Goal: Navigation & Orientation: Find specific page/section

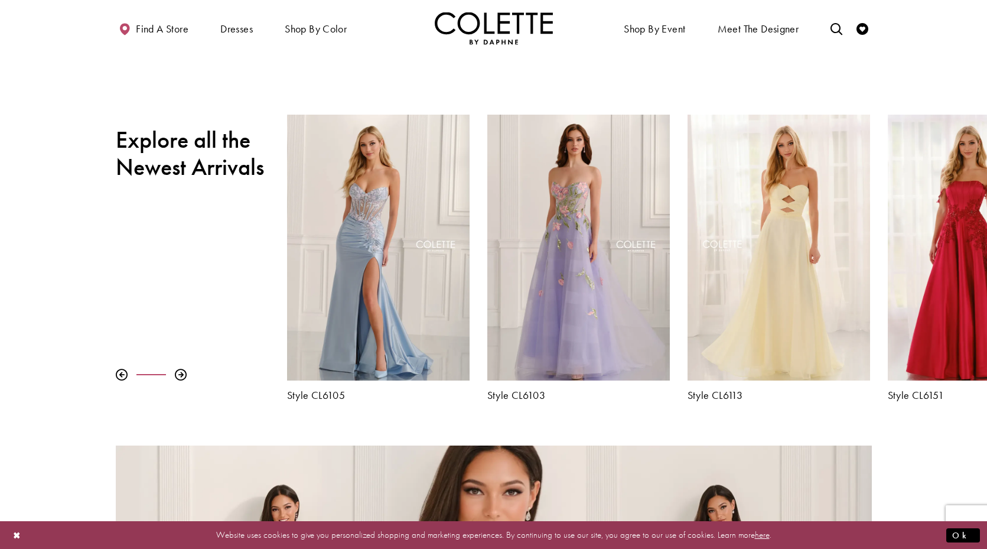
scroll to position [438, 0]
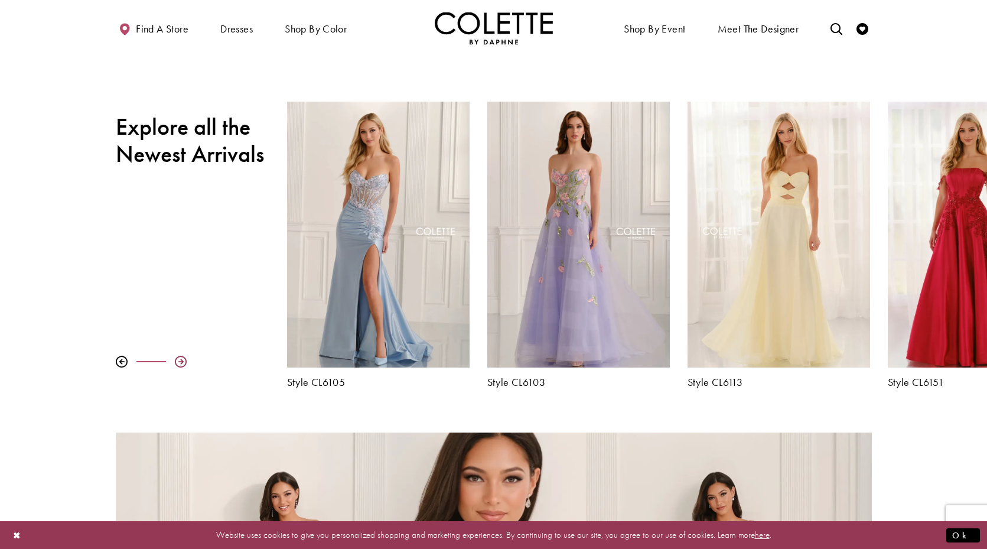
click at [184, 361] on div at bounding box center [181, 362] width 12 height 12
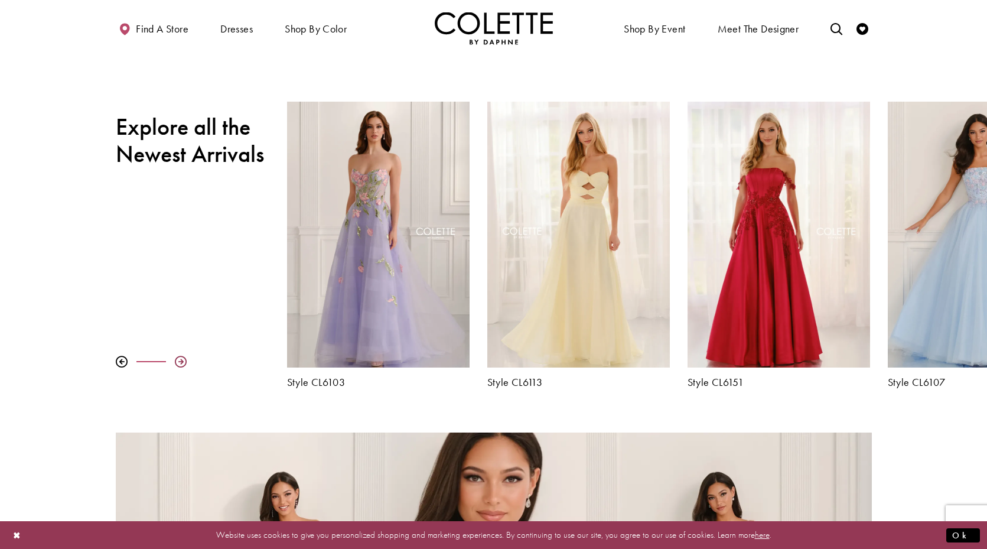
click at [184, 361] on div at bounding box center [181, 362] width 12 height 12
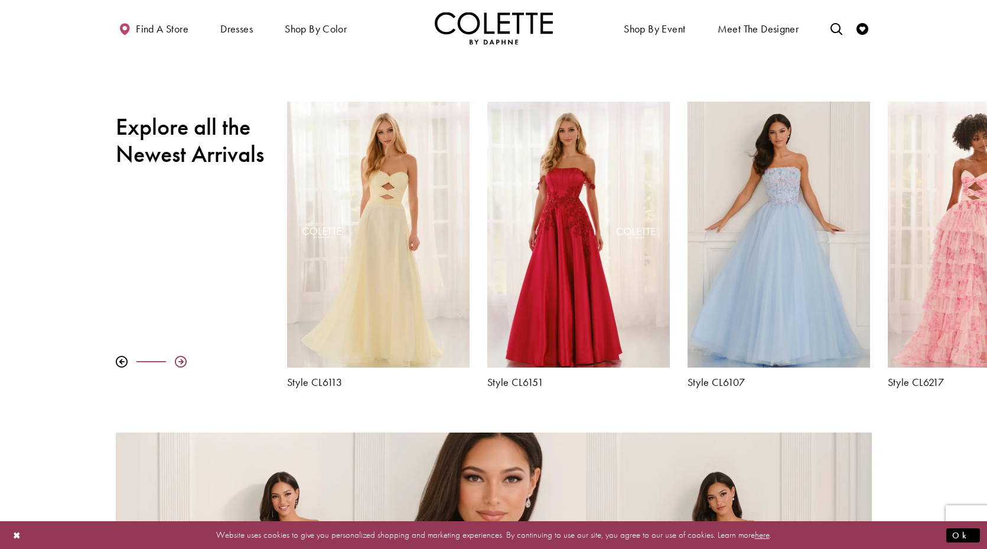
click at [184, 361] on div at bounding box center [181, 362] width 12 height 12
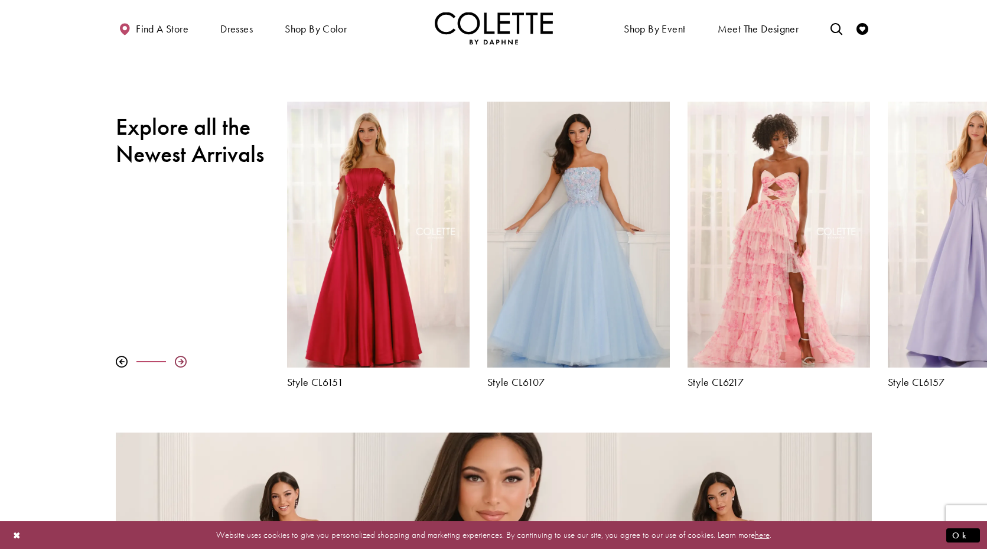
click at [184, 361] on div at bounding box center [181, 362] width 12 height 12
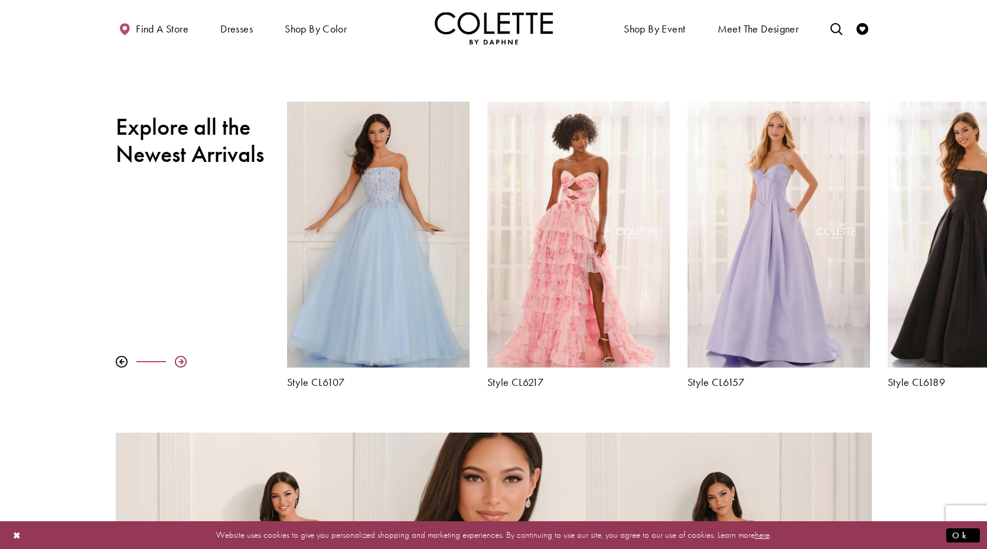
click at [184, 361] on div at bounding box center [181, 362] width 12 height 12
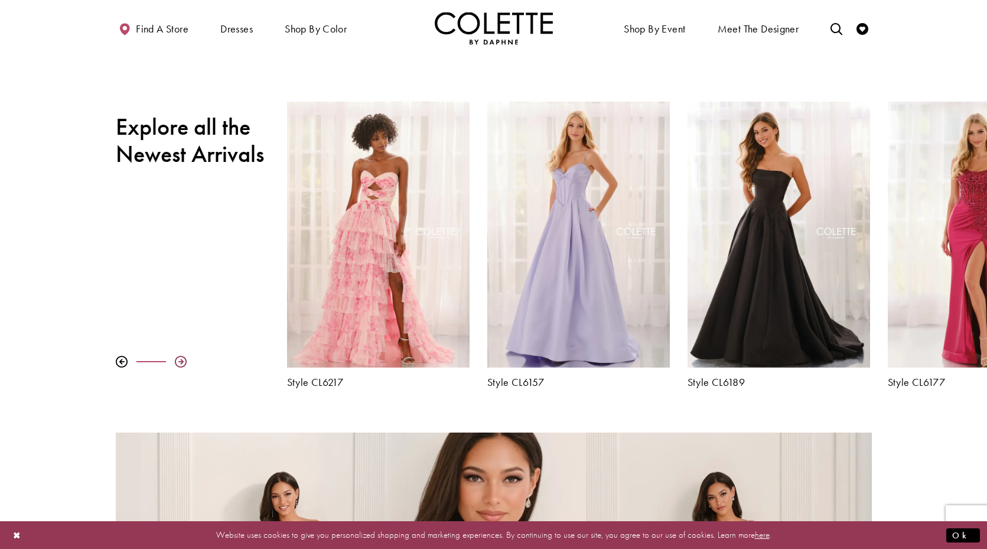
click at [184, 361] on div at bounding box center [181, 362] width 12 height 12
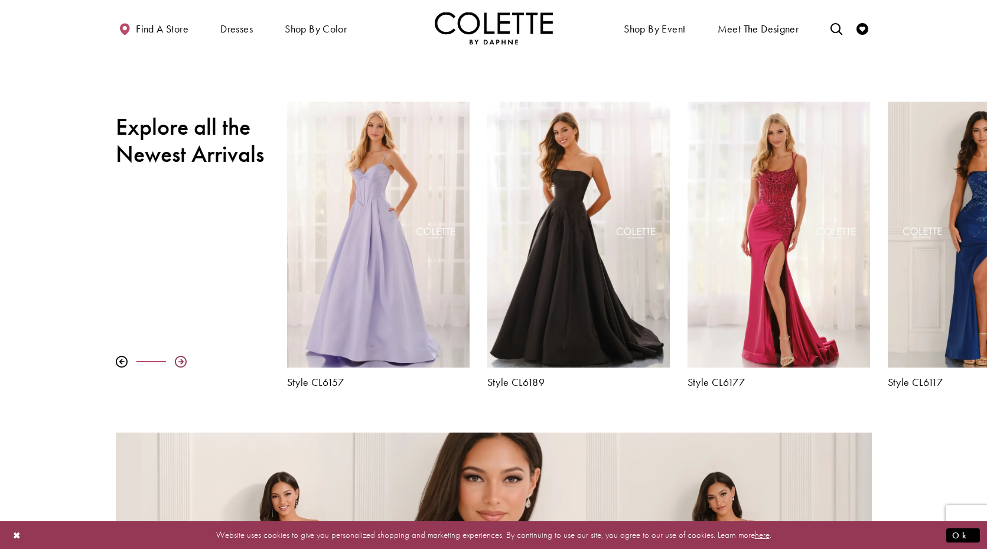
click at [184, 361] on div at bounding box center [181, 362] width 12 height 12
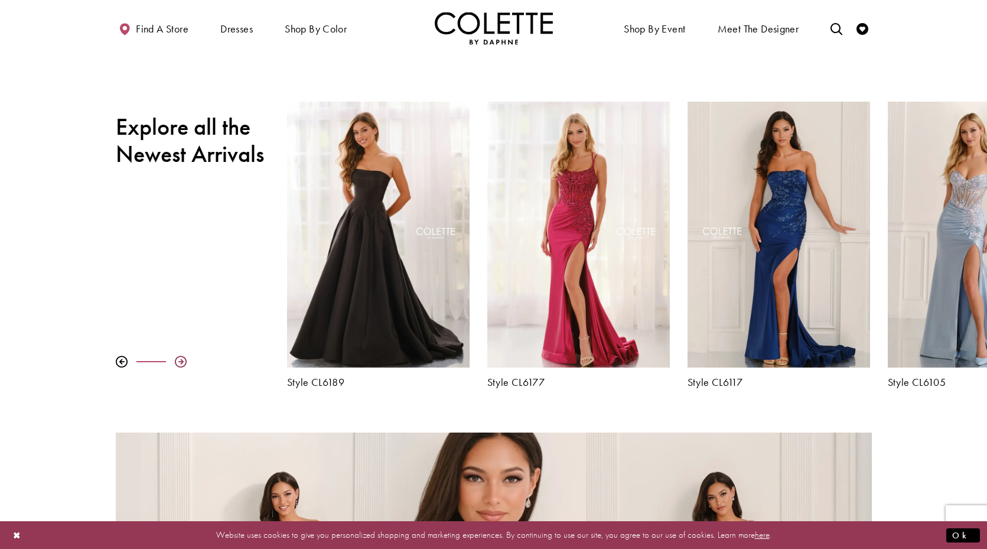
click at [184, 361] on div at bounding box center [181, 362] width 12 height 12
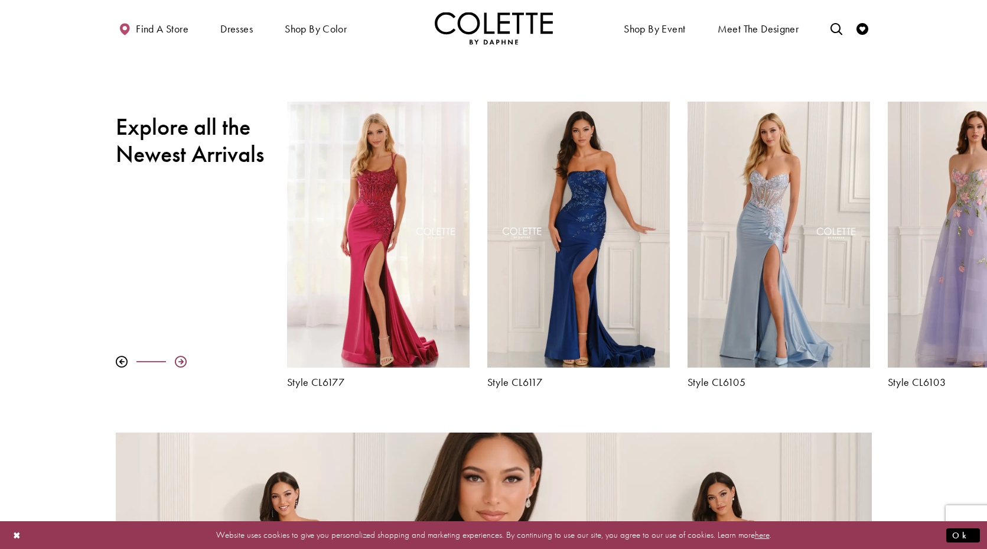
click at [184, 361] on div at bounding box center [181, 362] width 12 height 12
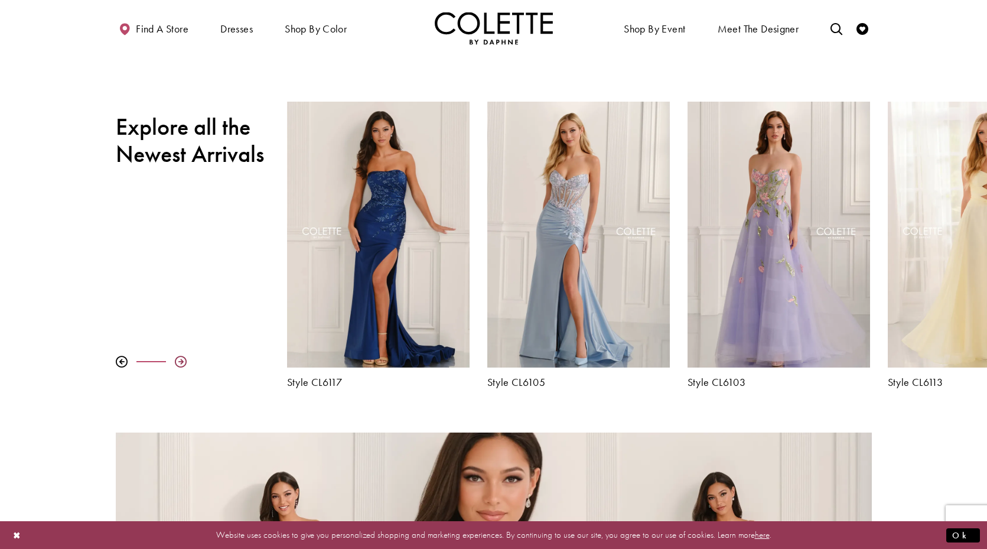
click at [184, 361] on div at bounding box center [181, 362] width 12 height 12
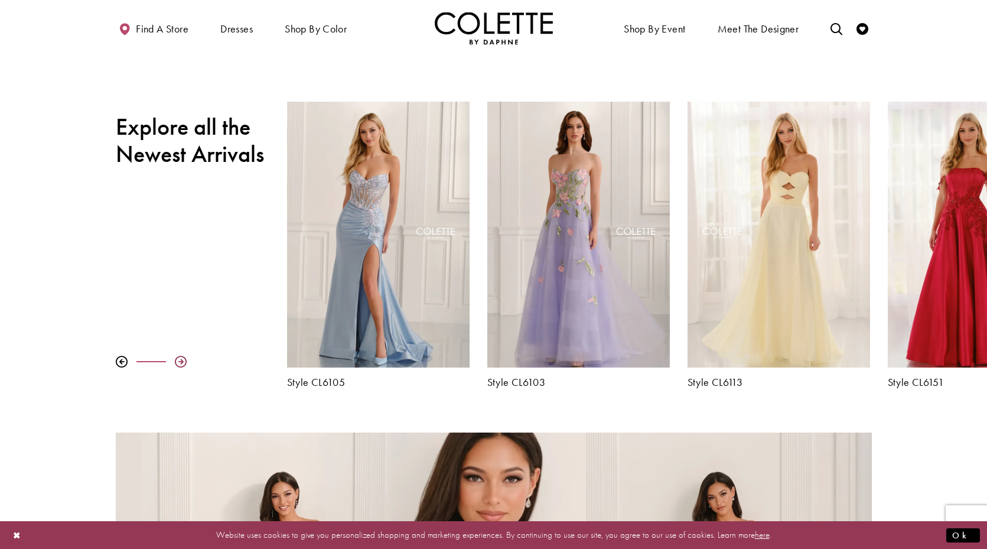
click at [184, 361] on div at bounding box center [181, 362] width 12 height 12
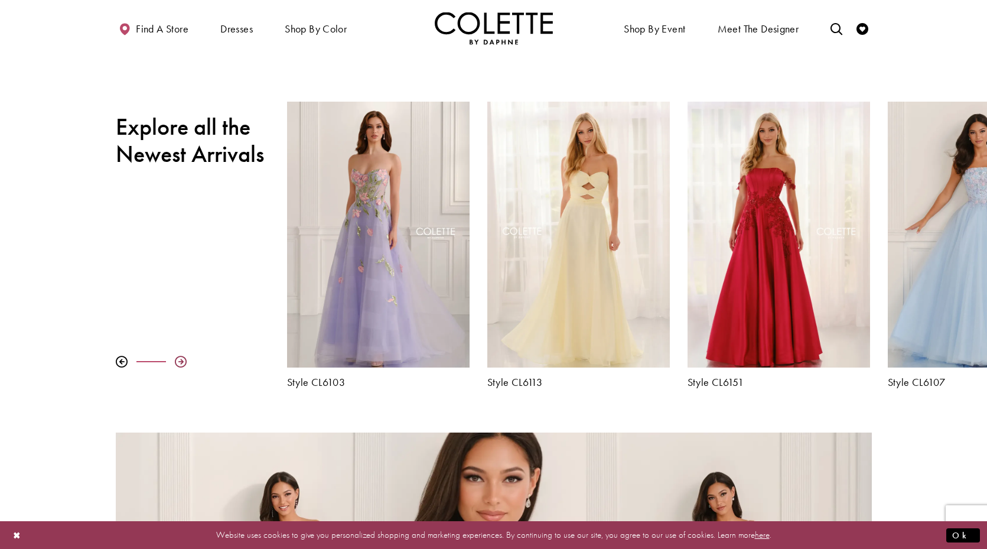
click at [184, 361] on div at bounding box center [181, 362] width 12 height 12
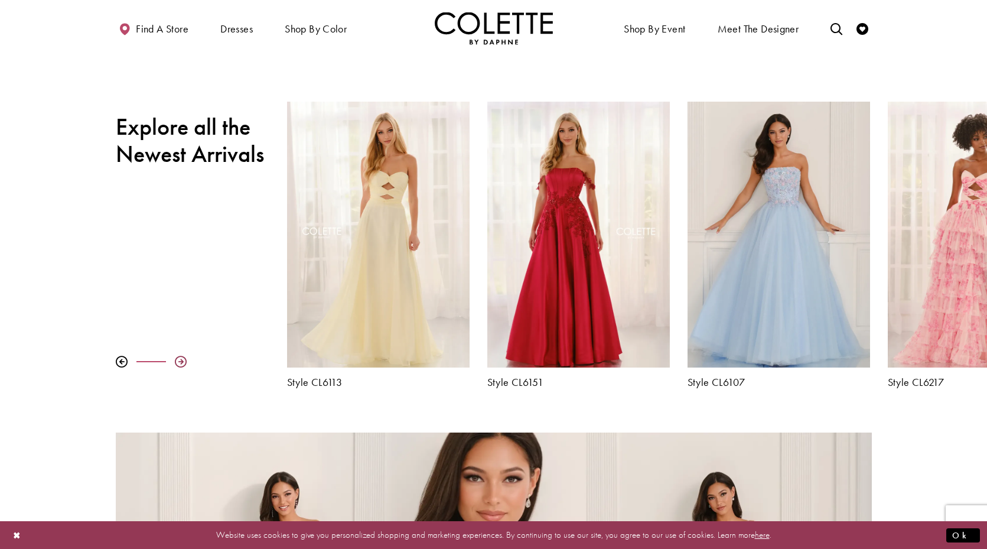
click at [184, 361] on div at bounding box center [181, 362] width 12 height 12
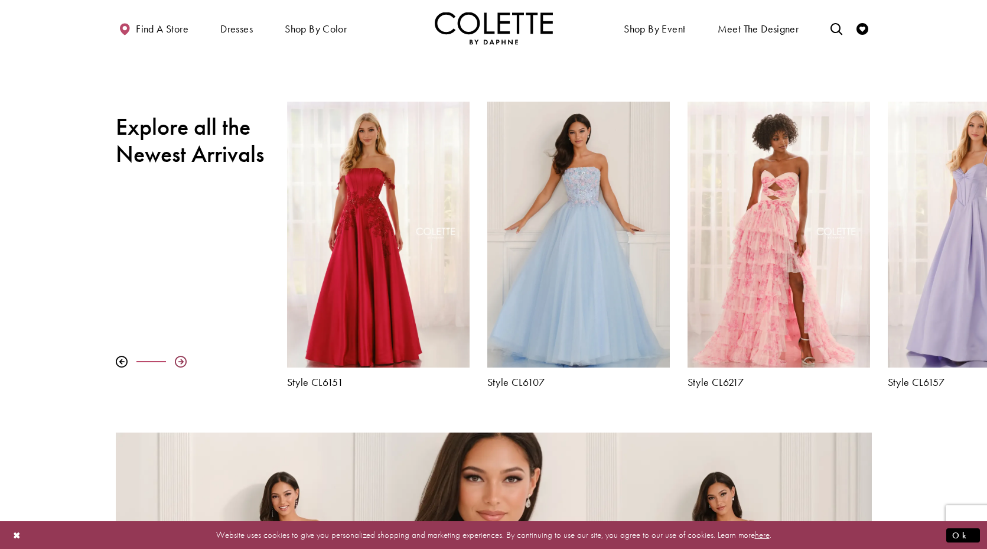
click at [184, 361] on div at bounding box center [181, 362] width 12 height 12
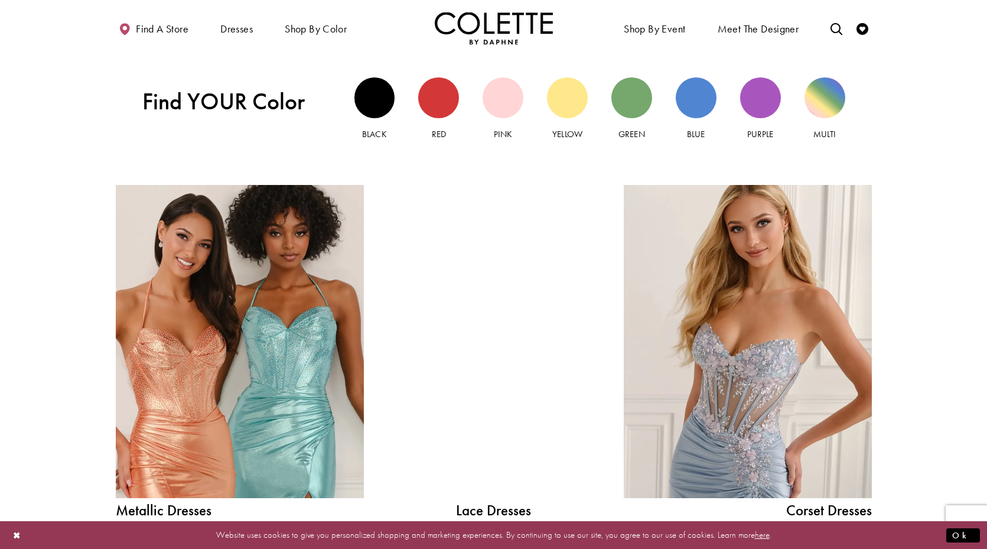
scroll to position [1160, 0]
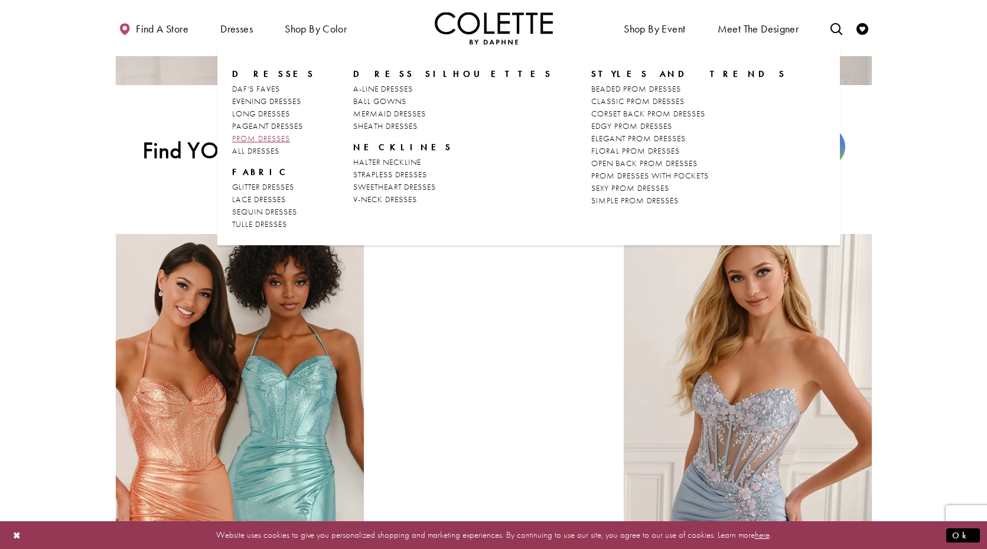
click at [281, 136] on span "PROM DRESSES" at bounding box center [261, 138] width 58 height 11
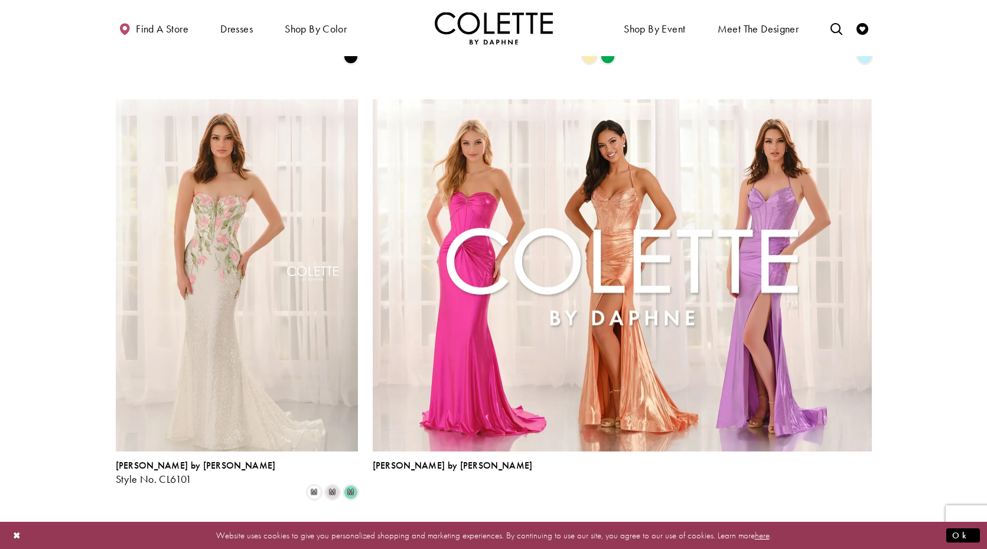
scroll to position [2532, 0]
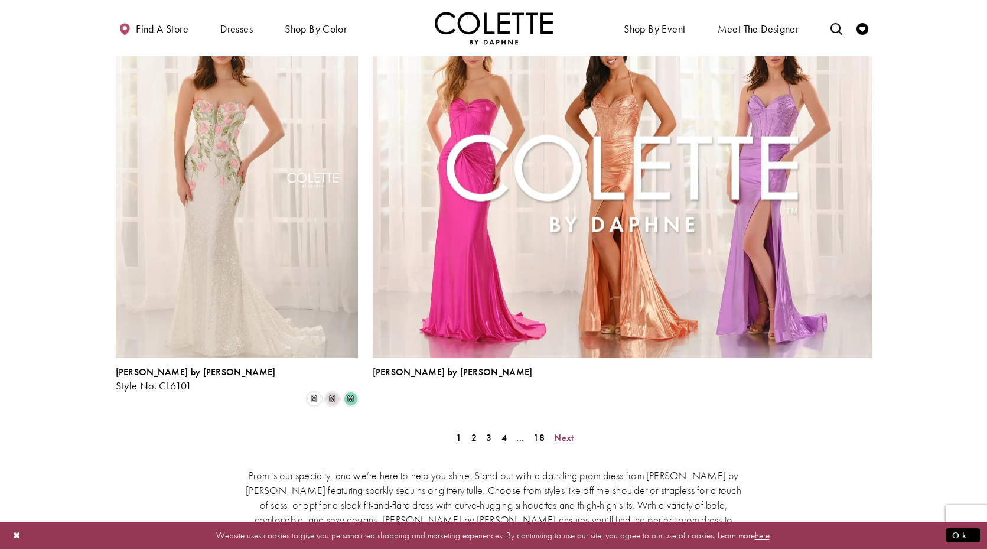
click at [568, 431] on span "Next" at bounding box center [563, 437] width 19 height 12
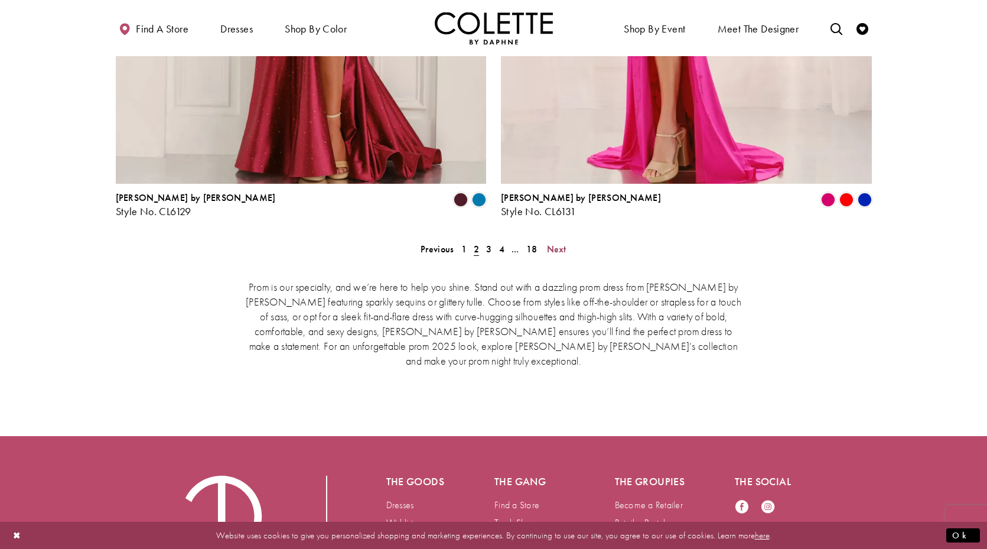
scroll to position [2503, 0]
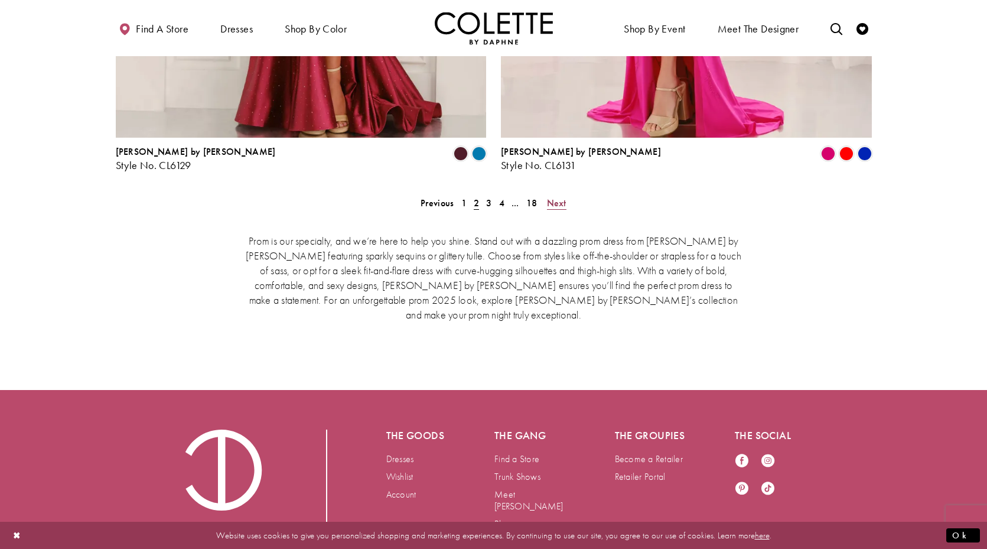
click at [558, 197] on span "Next" at bounding box center [556, 203] width 19 height 12
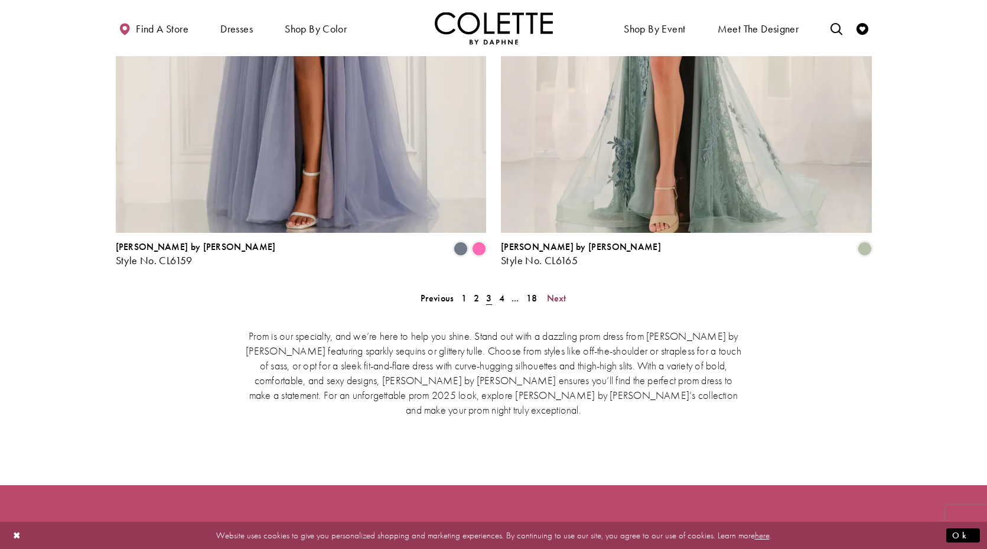
scroll to position [2412, 0]
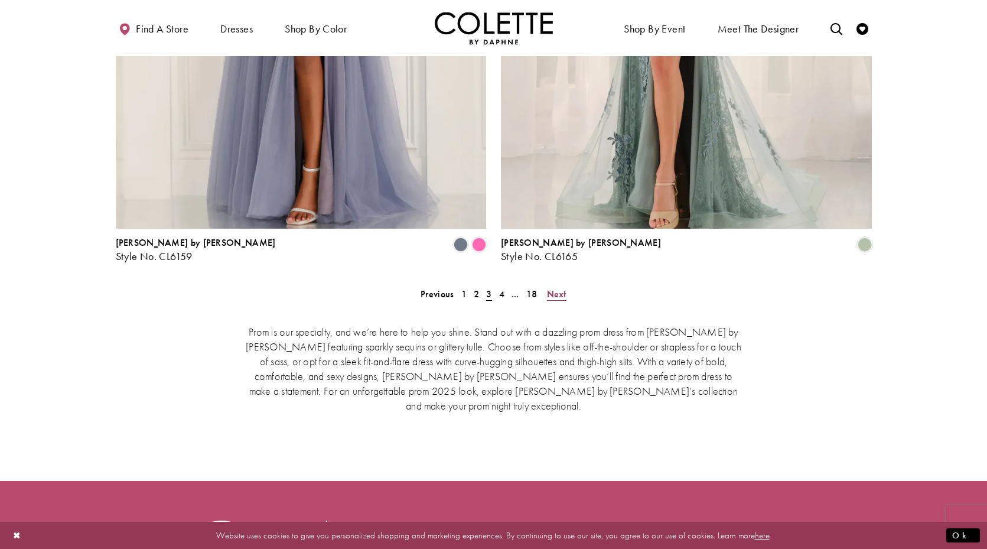
click at [562, 288] on span "Next" at bounding box center [556, 294] width 19 height 12
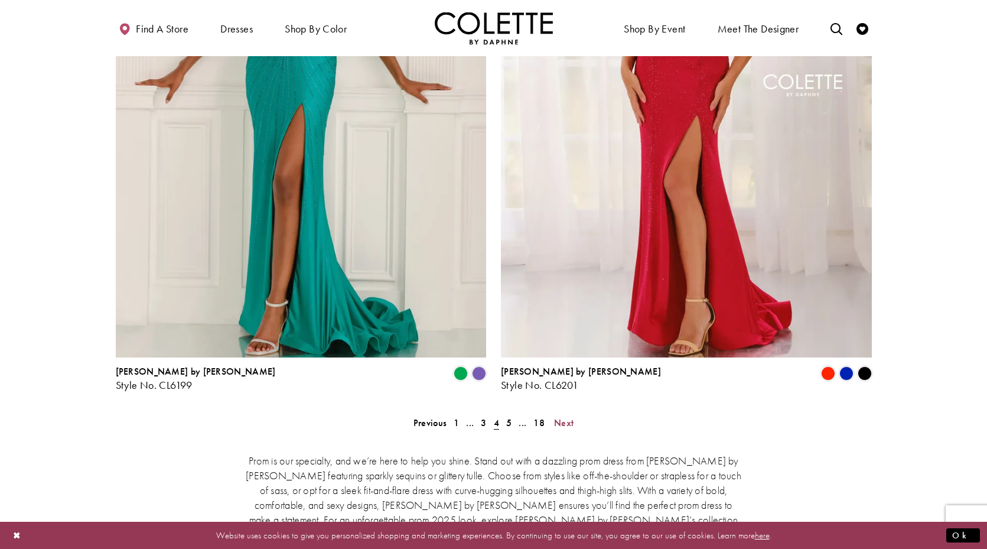
scroll to position [2286, 0]
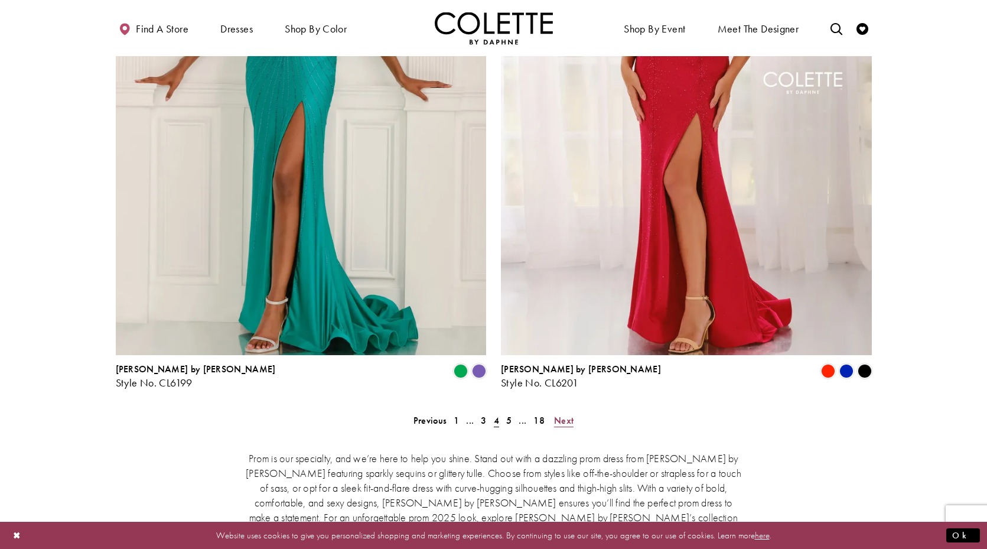
click at [567, 414] on span "Next" at bounding box center [563, 420] width 19 height 12
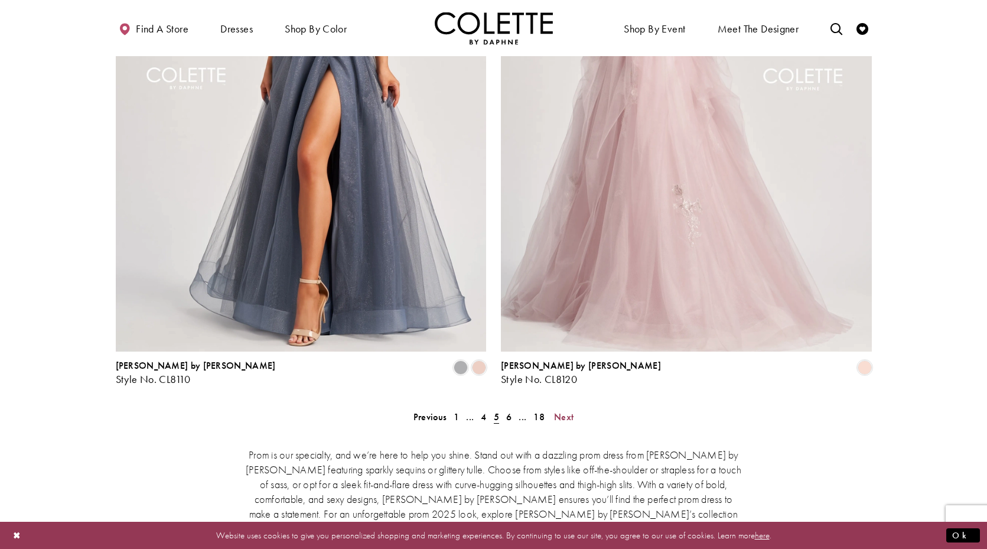
scroll to position [2290, 0]
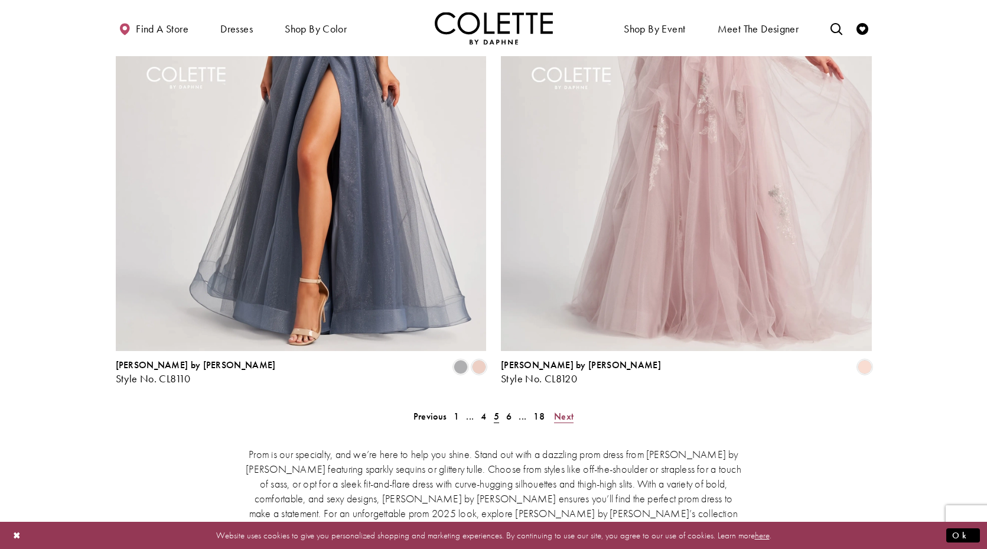
click at [562, 410] on span "Next" at bounding box center [563, 416] width 19 height 12
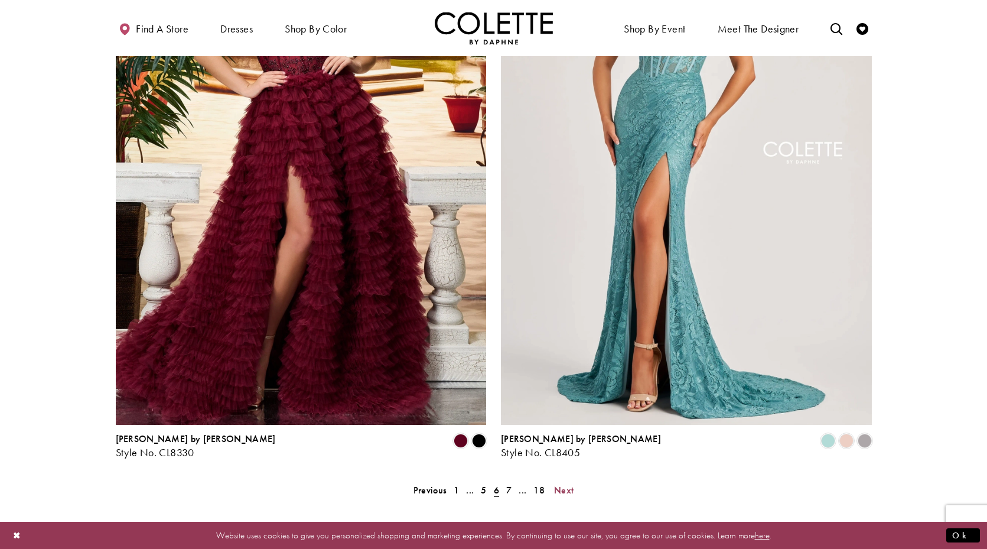
scroll to position [2218, 0]
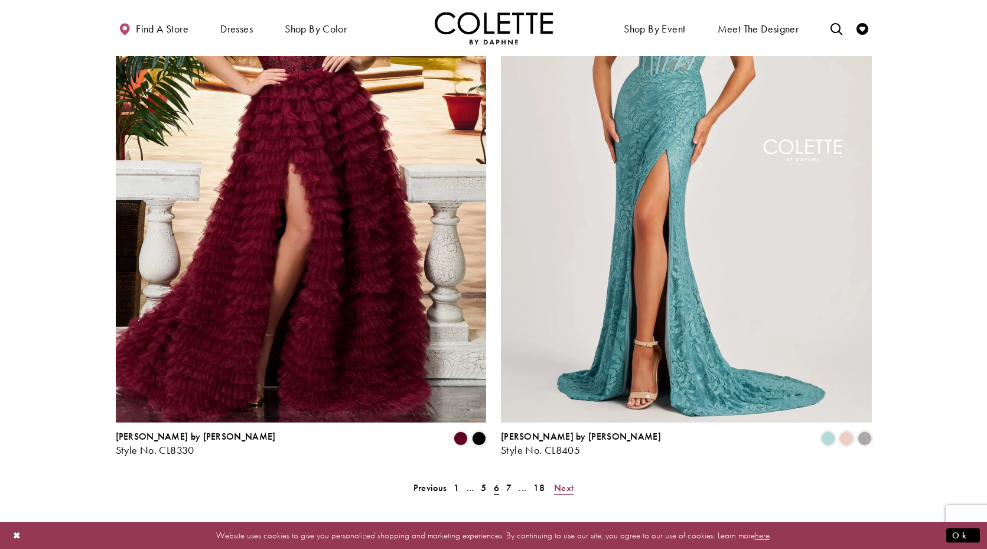
click at [572, 481] on span "Next" at bounding box center [563, 487] width 19 height 12
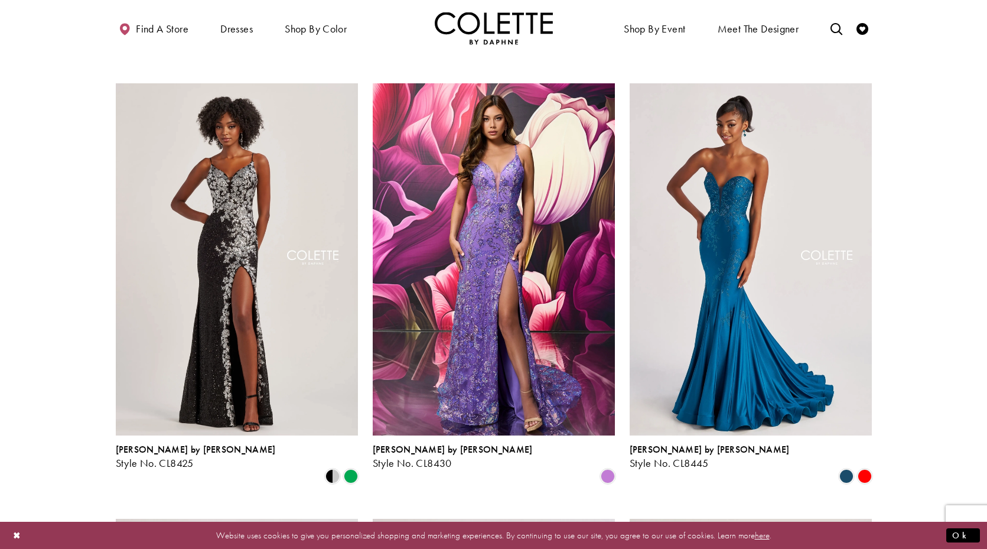
scroll to position [714, 0]
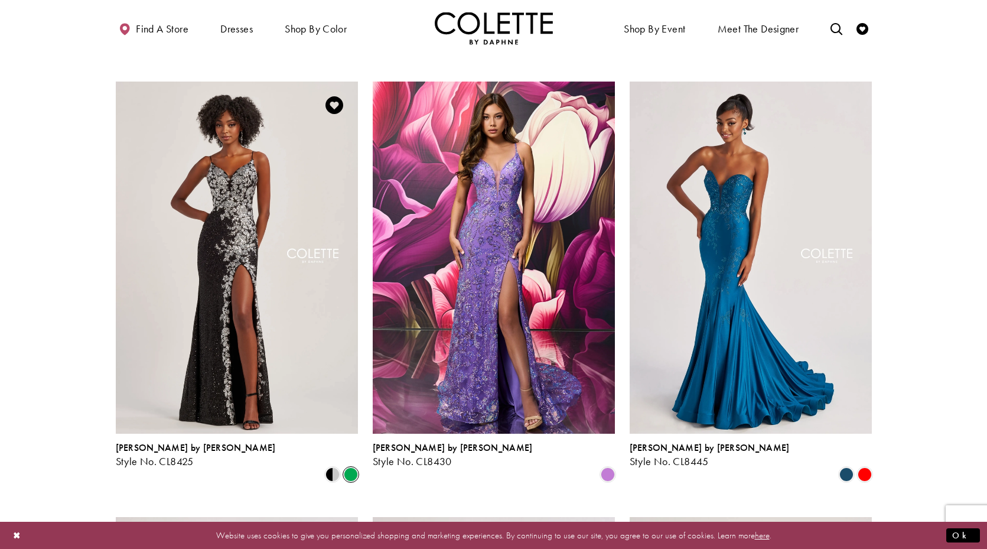
click at [348, 467] on span "Product List" at bounding box center [351, 474] width 14 height 14
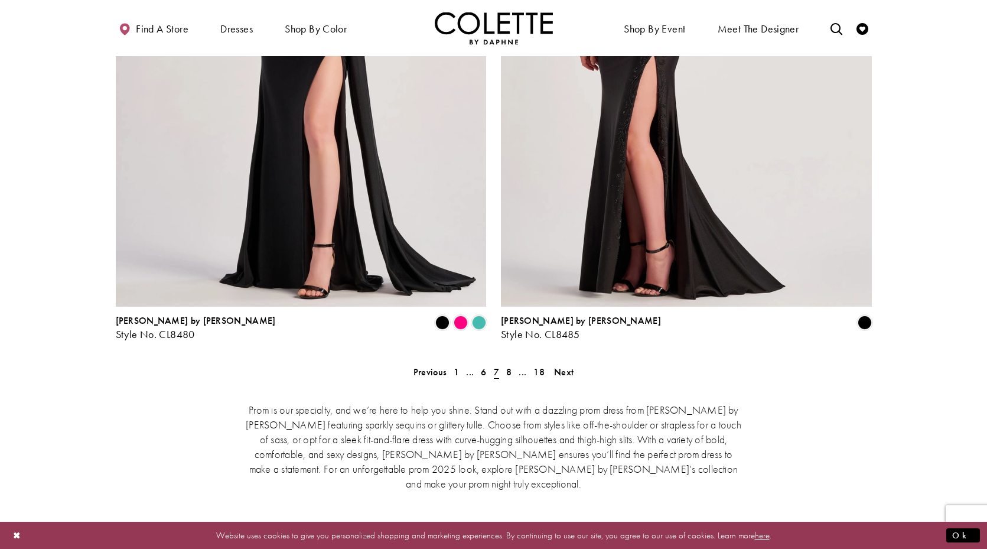
scroll to position [2374, 0]
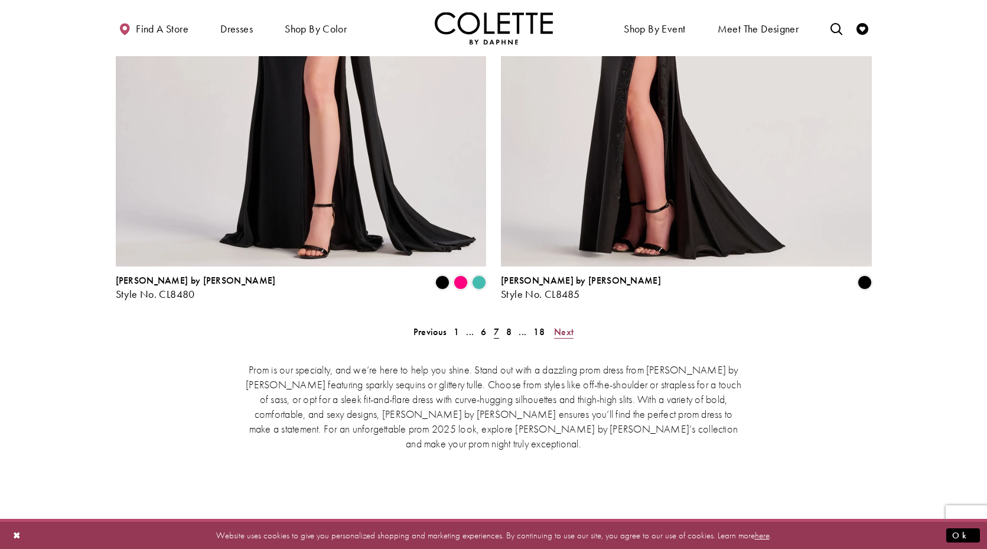
click at [572, 326] on span "Next" at bounding box center [563, 332] width 19 height 12
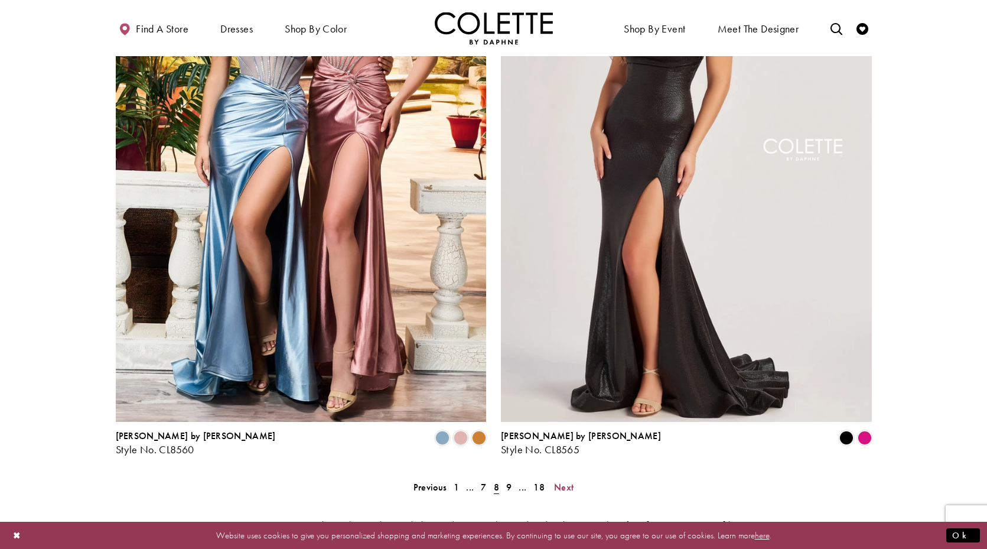
scroll to position [2221, 0]
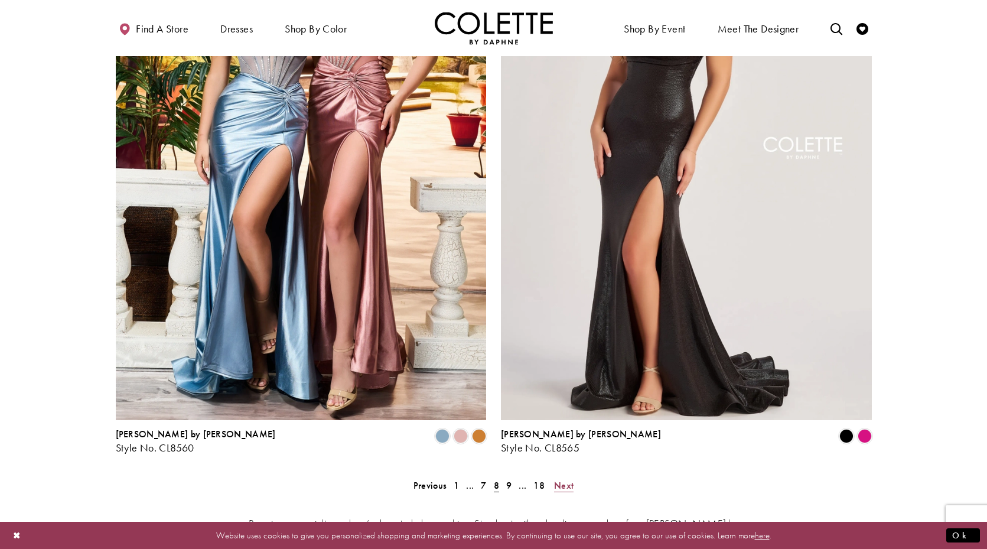
click at [569, 479] on span "Next" at bounding box center [563, 485] width 19 height 12
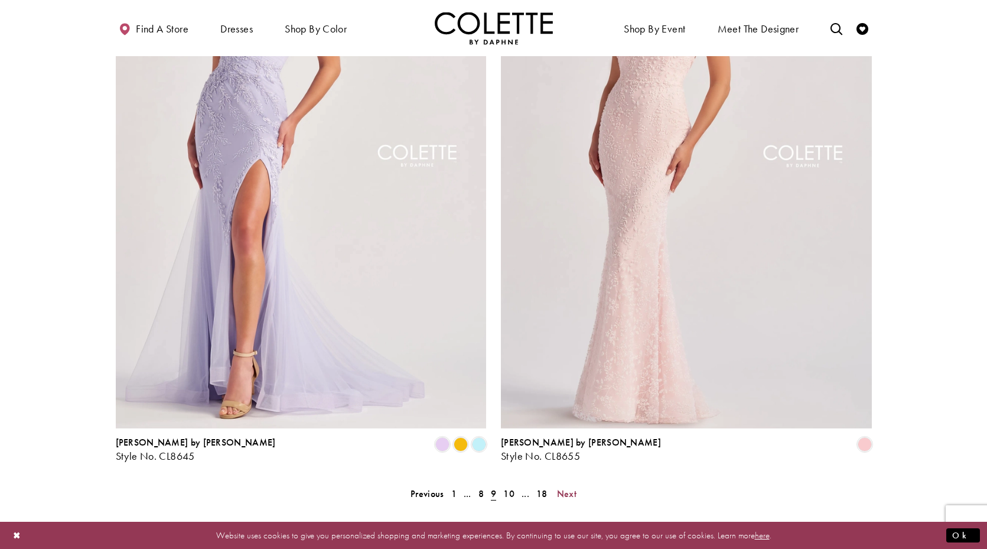
scroll to position [2238, 0]
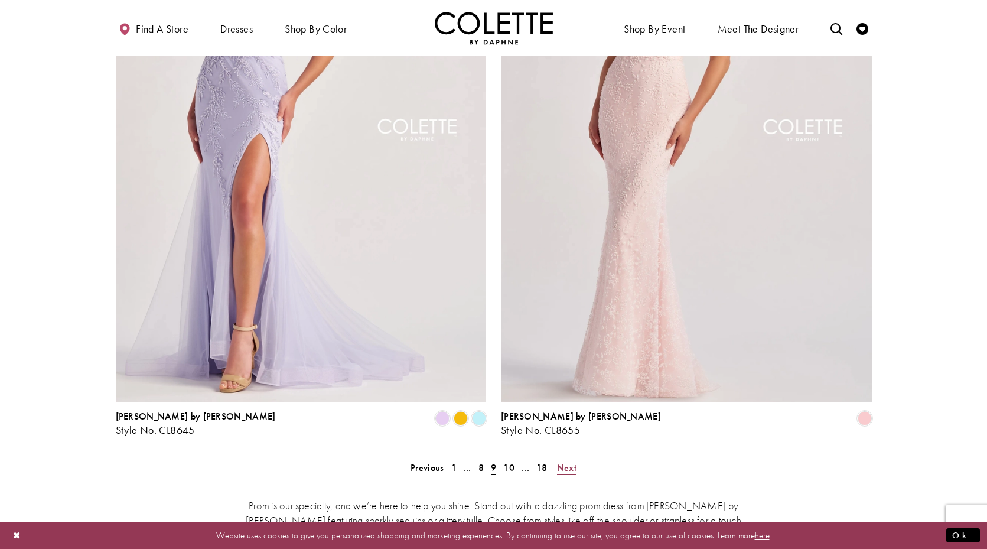
click at [567, 461] on span "Next" at bounding box center [566, 467] width 19 height 12
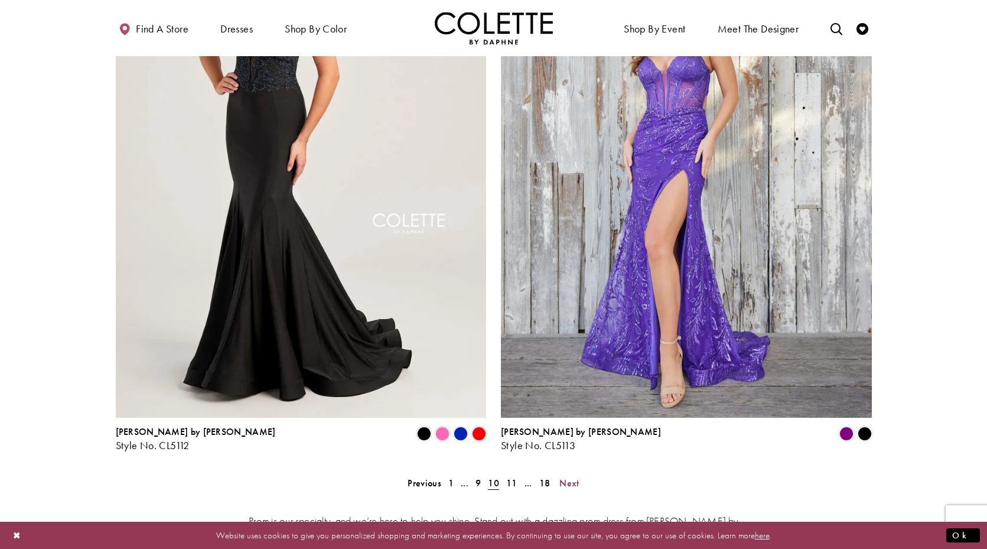
scroll to position [2443, 0]
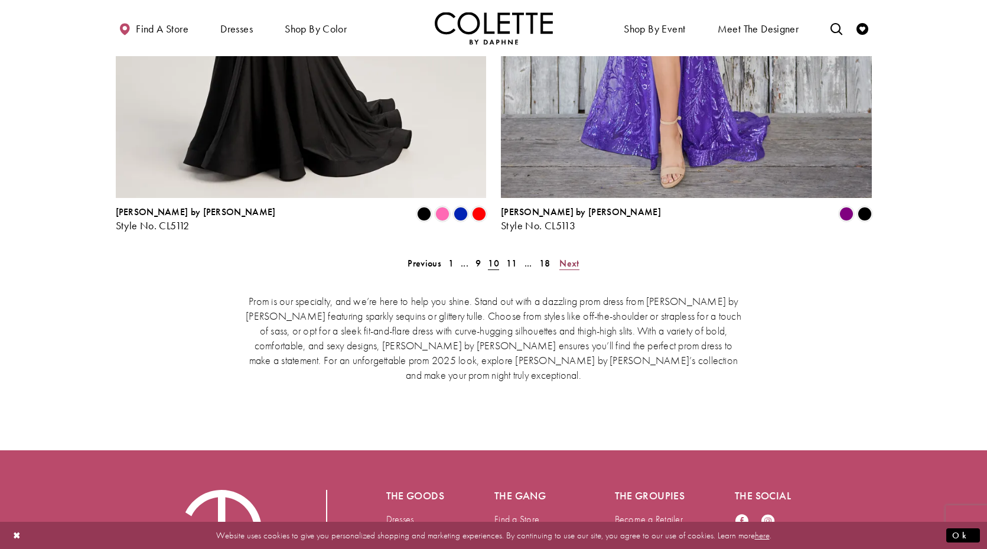
click at [570, 257] on span "Next" at bounding box center [568, 263] width 19 height 12
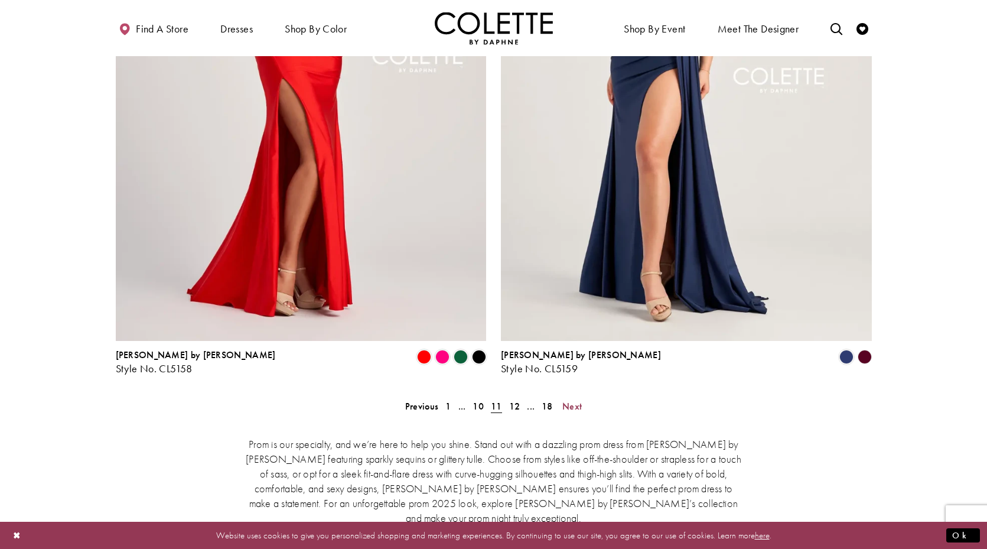
scroll to position [2303, 0]
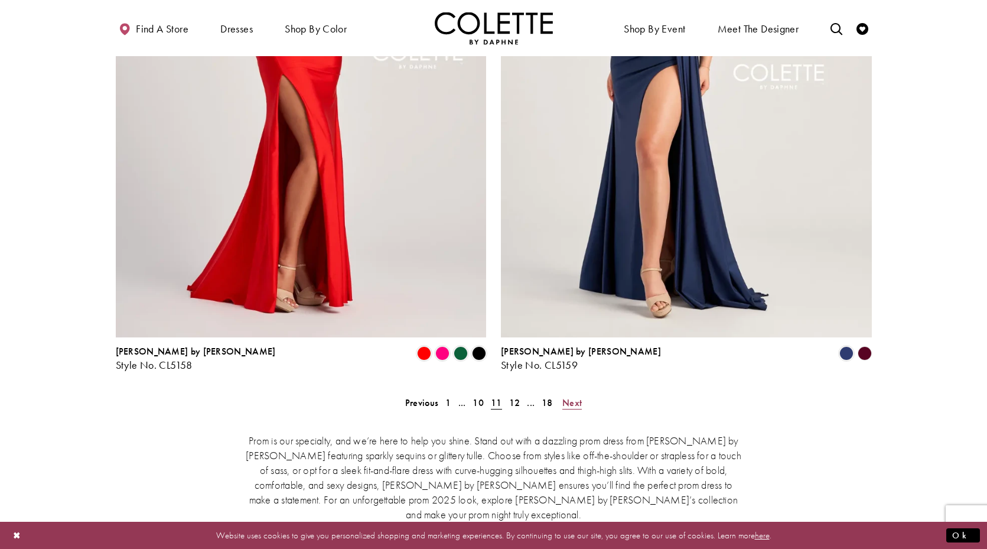
click at [577, 396] on span "Next" at bounding box center [571, 402] width 19 height 12
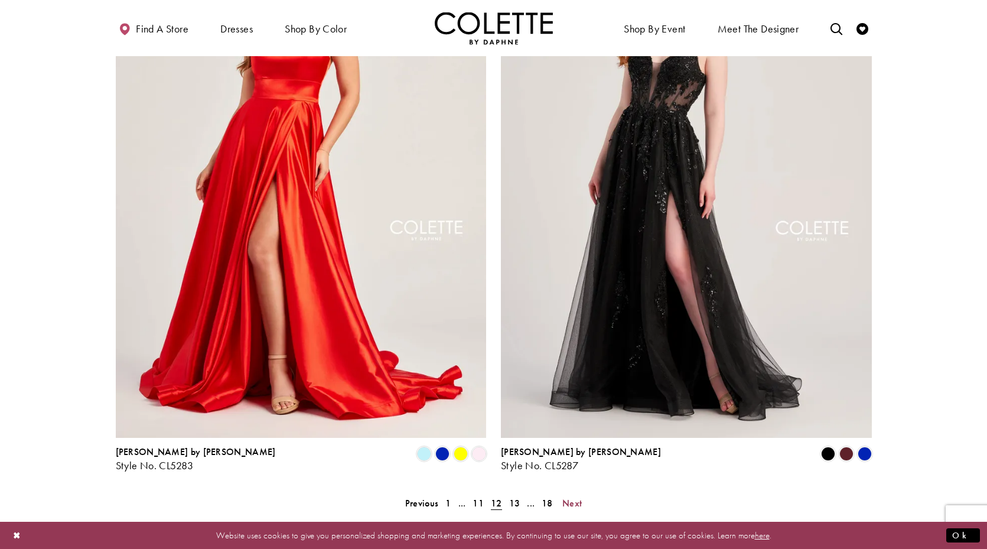
scroll to position [2202, 0]
click at [569, 497] on span "Next" at bounding box center [571, 503] width 19 height 12
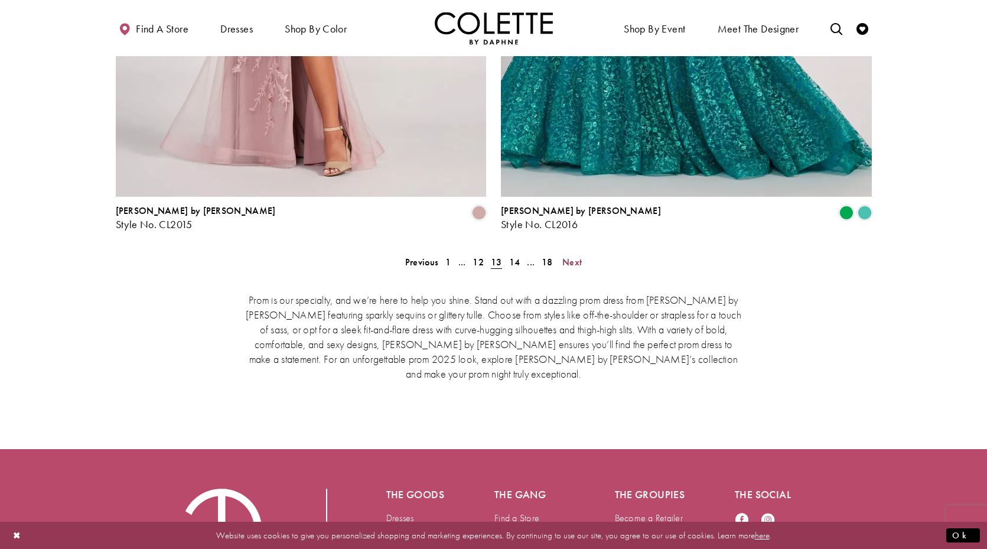
scroll to position [2517, 0]
